Goal: Entertainment & Leisure: Consume media (video, audio)

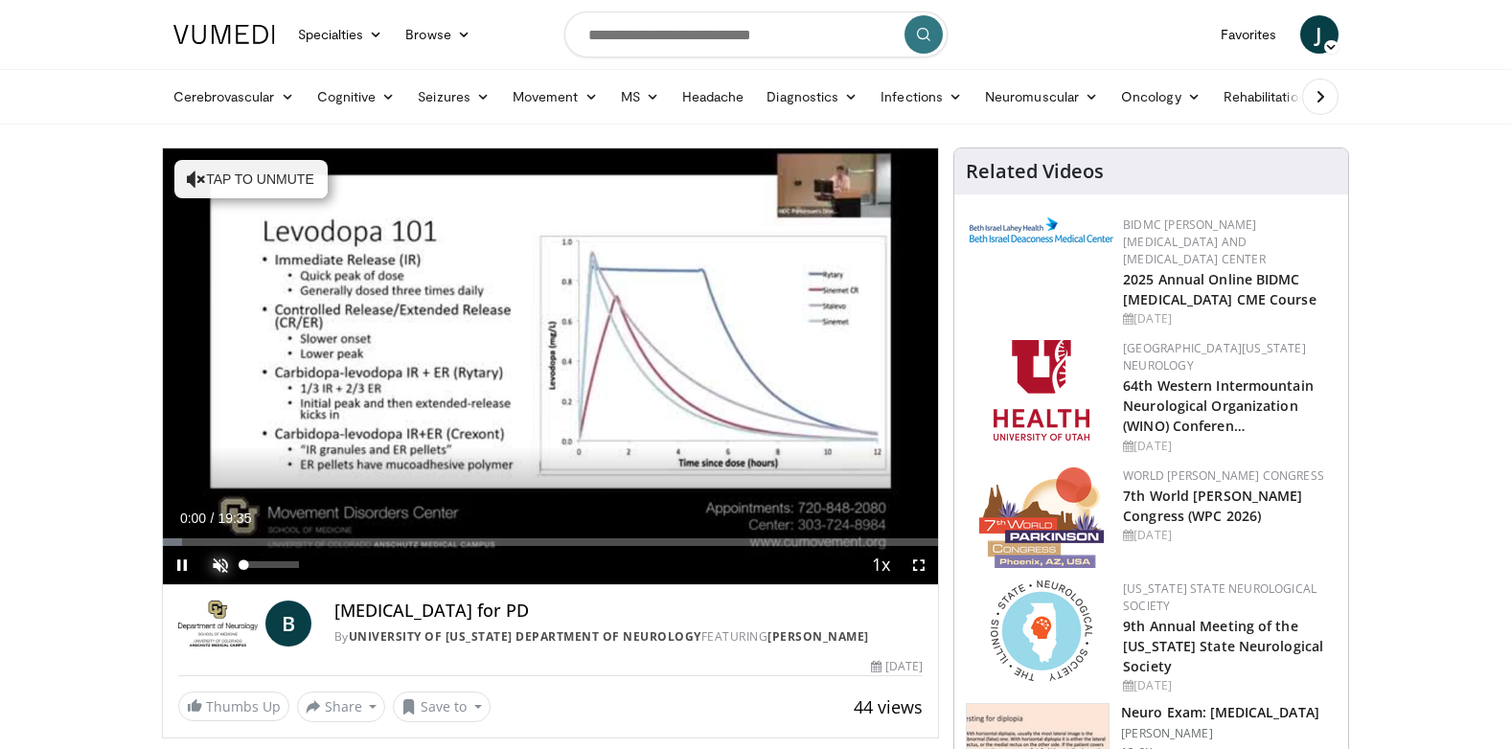
click at [216, 569] on span "Video Player" at bounding box center [220, 565] width 38 height 38
click at [182, 562] on span "Video Player" at bounding box center [182, 565] width 38 height 38
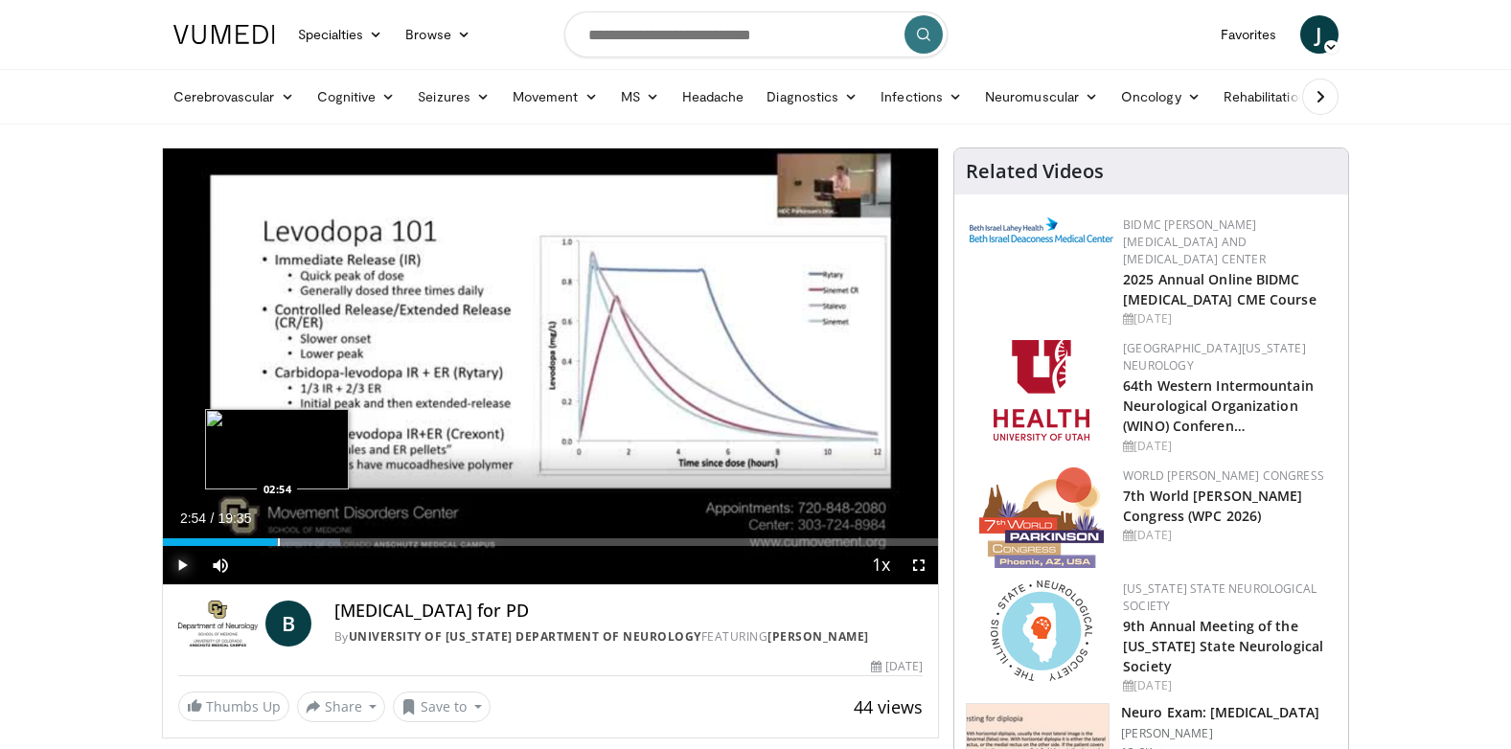
drag, startPoint x: 294, startPoint y: 533, endPoint x: 277, endPoint y: 538, distance: 17.9
click at [277, 538] on div "Loaded : 22.93% 02:55 02:54" at bounding box center [551, 537] width 776 height 18
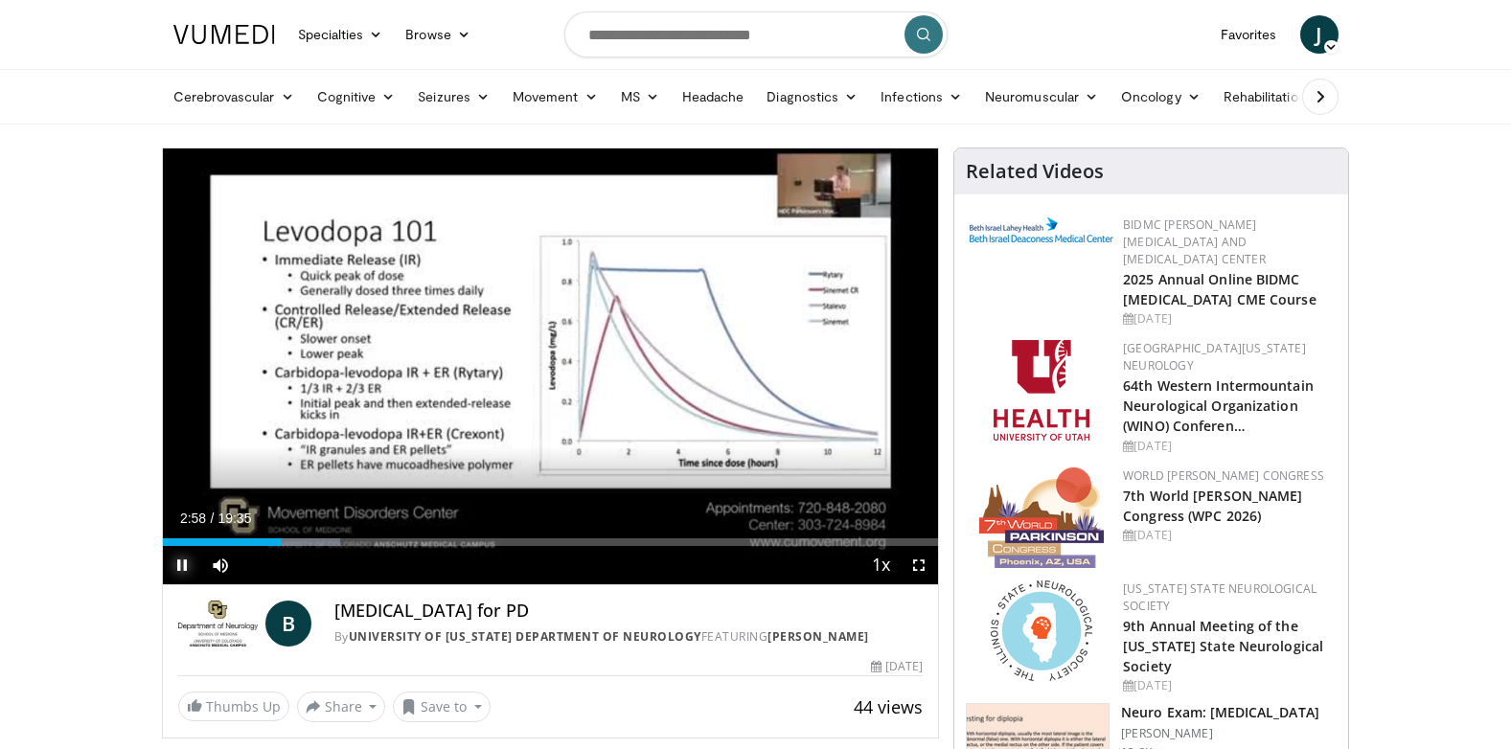
click at [179, 562] on span "Video Player" at bounding box center [182, 565] width 38 height 38
click at [184, 559] on span "Video Player" at bounding box center [182, 565] width 38 height 38
click at [179, 565] on span "Video Player" at bounding box center [182, 565] width 38 height 38
click at [179, 564] on span "Video Player" at bounding box center [182, 565] width 38 height 38
click at [183, 564] on span "Video Player" at bounding box center [182, 565] width 38 height 38
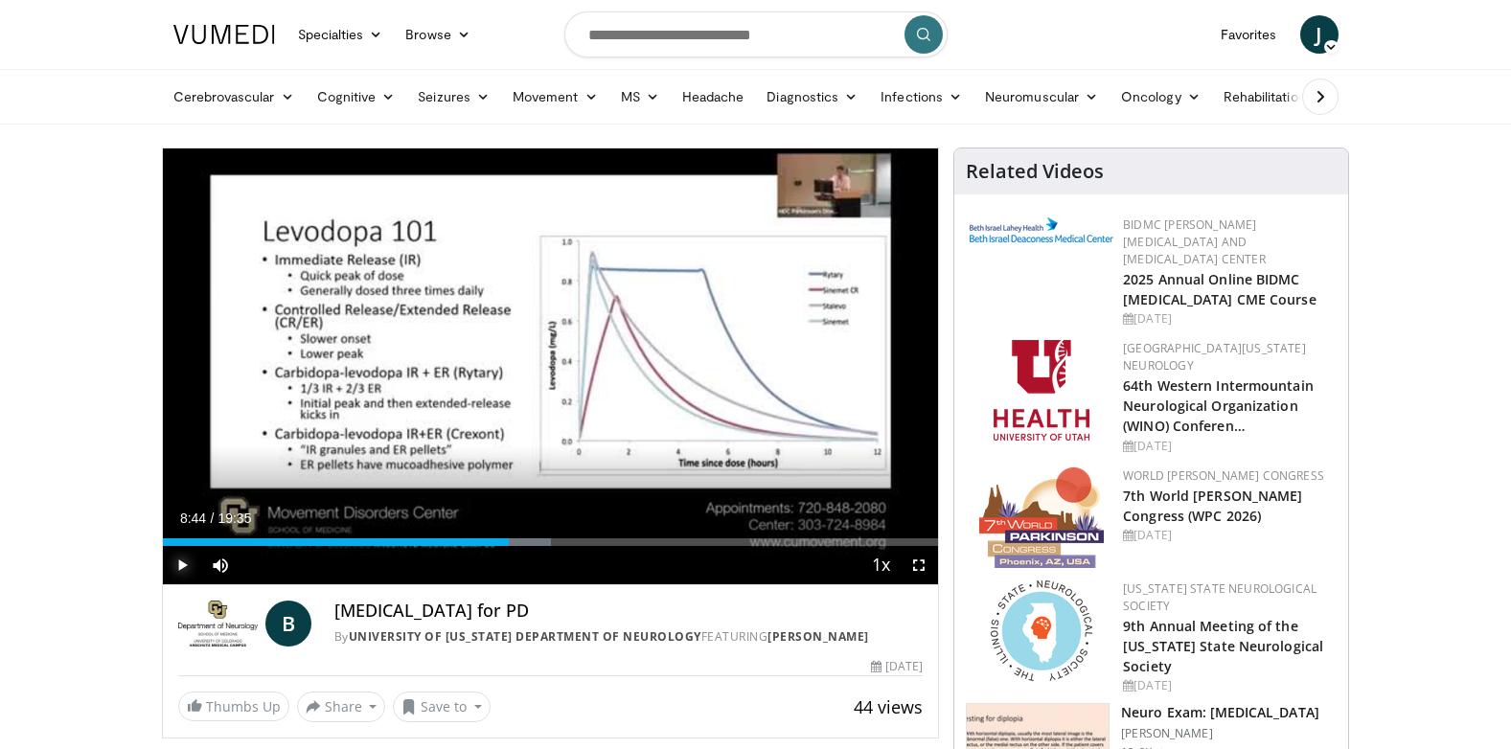
click at [183, 564] on span "Video Player" at bounding box center [182, 565] width 38 height 38
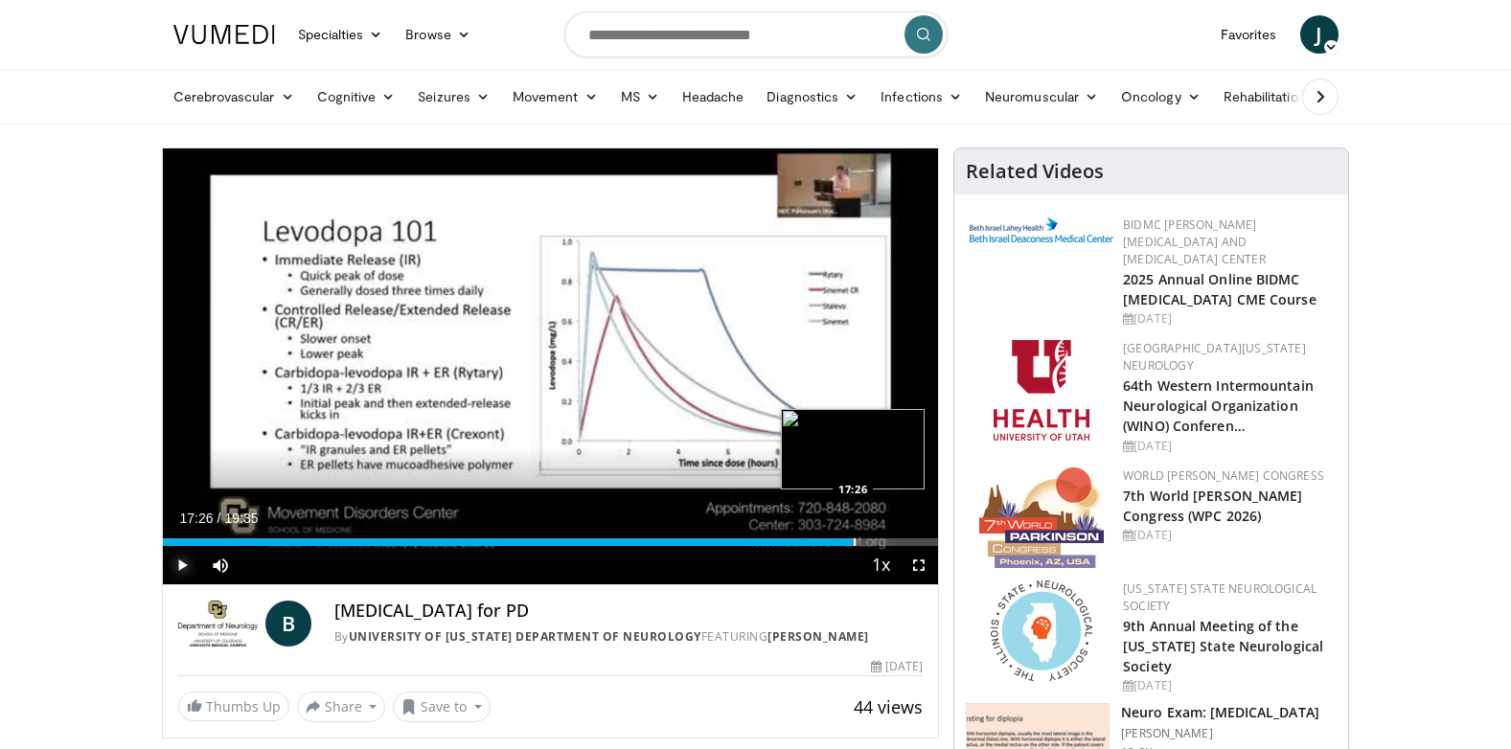
click at [854, 542] on div "Progress Bar" at bounding box center [855, 542] width 2 height 8
